Goal: Navigation & Orientation: Go to known website

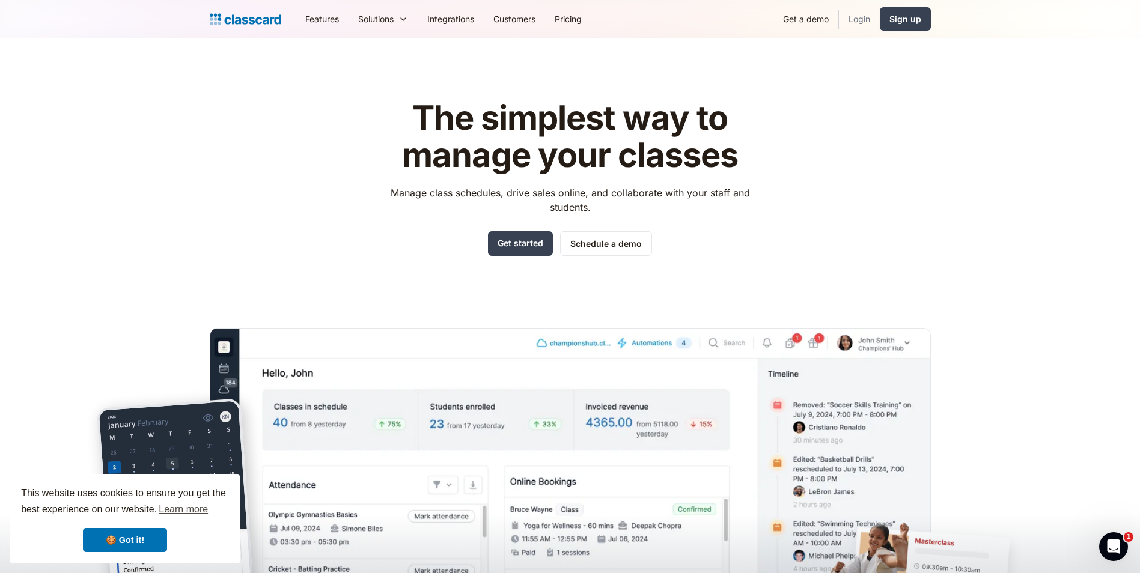
click at [870, 17] on link "Login" at bounding box center [859, 18] width 41 height 27
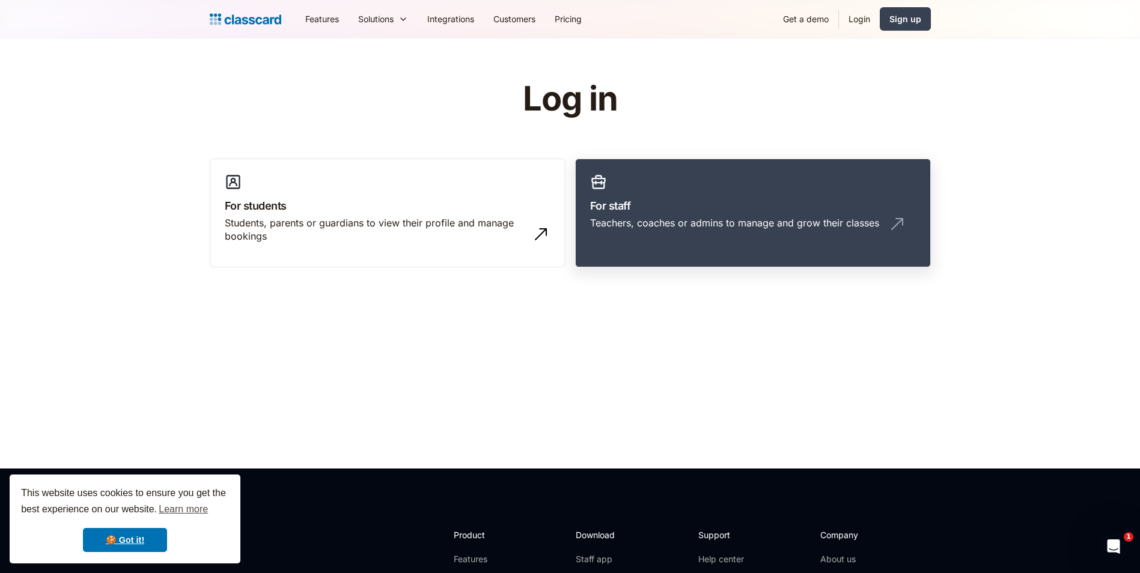
click at [619, 222] on div "Teachers, coaches or admins to manage and grow their classes" at bounding box center [734, 222] width 289 height 13
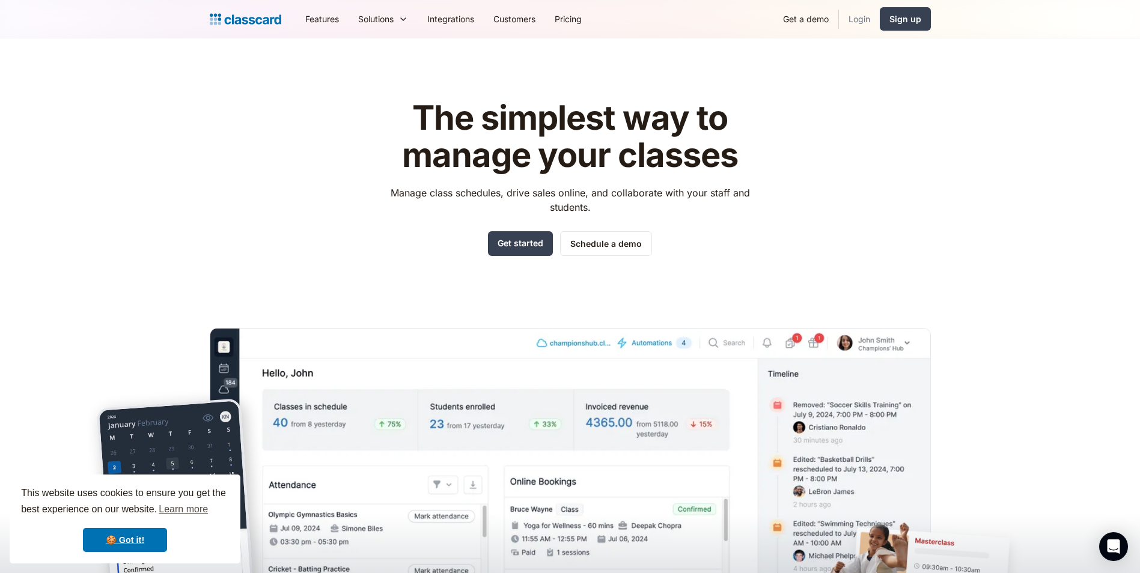
click at [852, 18] on link "Login" at bounding box center [859, 18] width 41 height 27
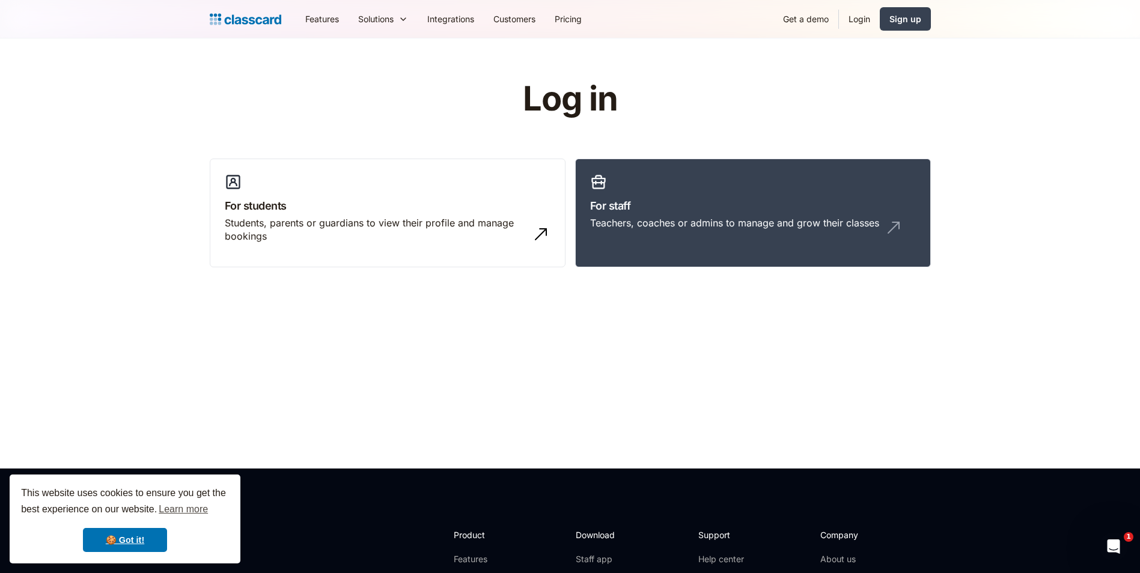
click at [857, 26] on link "Login" at bounding box center [859, 18] width 41 height 27
click at [360, 201] on h3 "For students" at bounding box center [388, 206] width 326 height 16
